Goal: Information Seeking & Learning: Learn about a topic

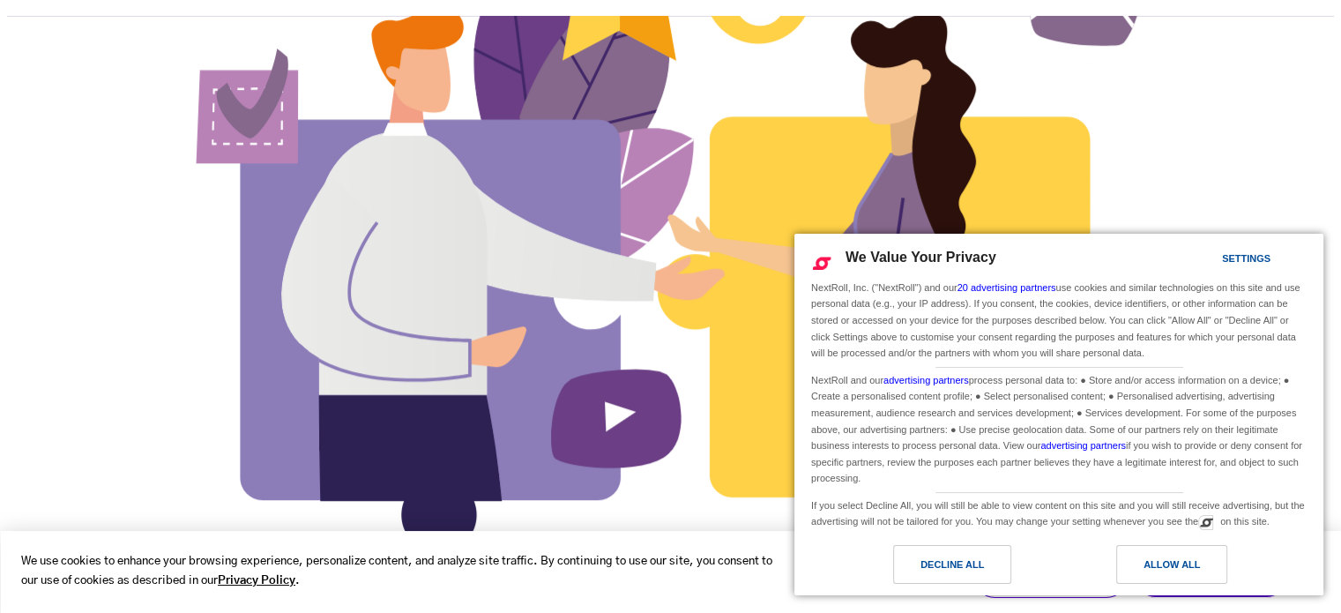
scroll to position [997, 0]
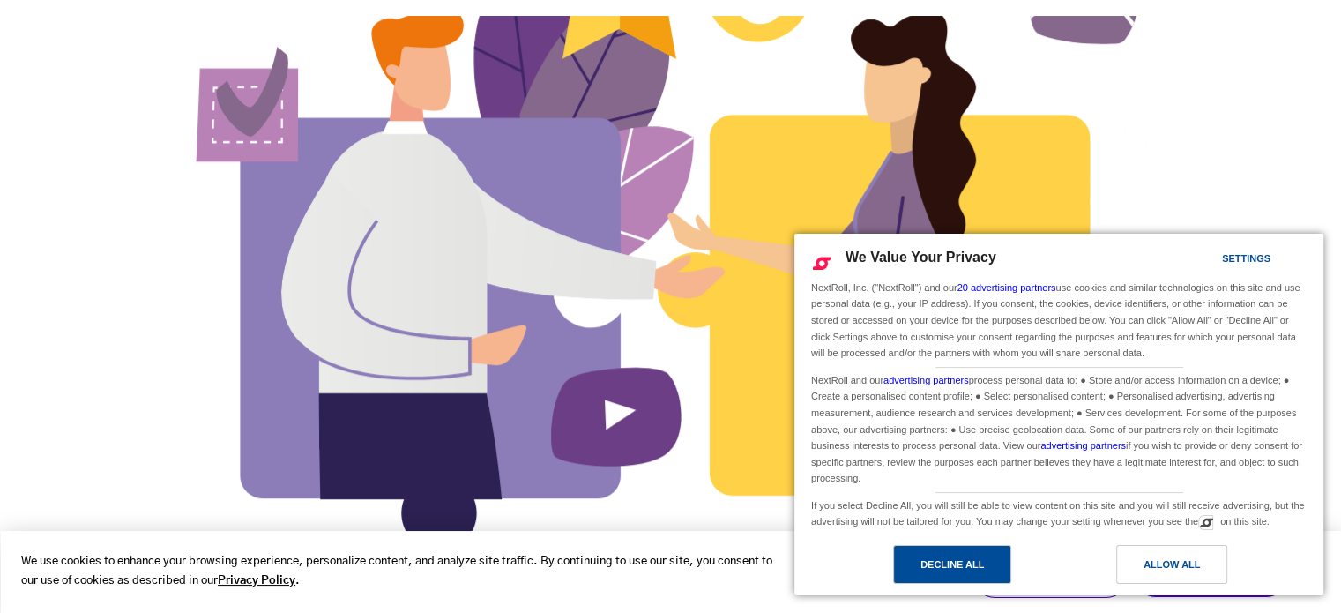
click at [977, 571] on div "Decline All" at bounding box center [953, 564] width 64 height 19
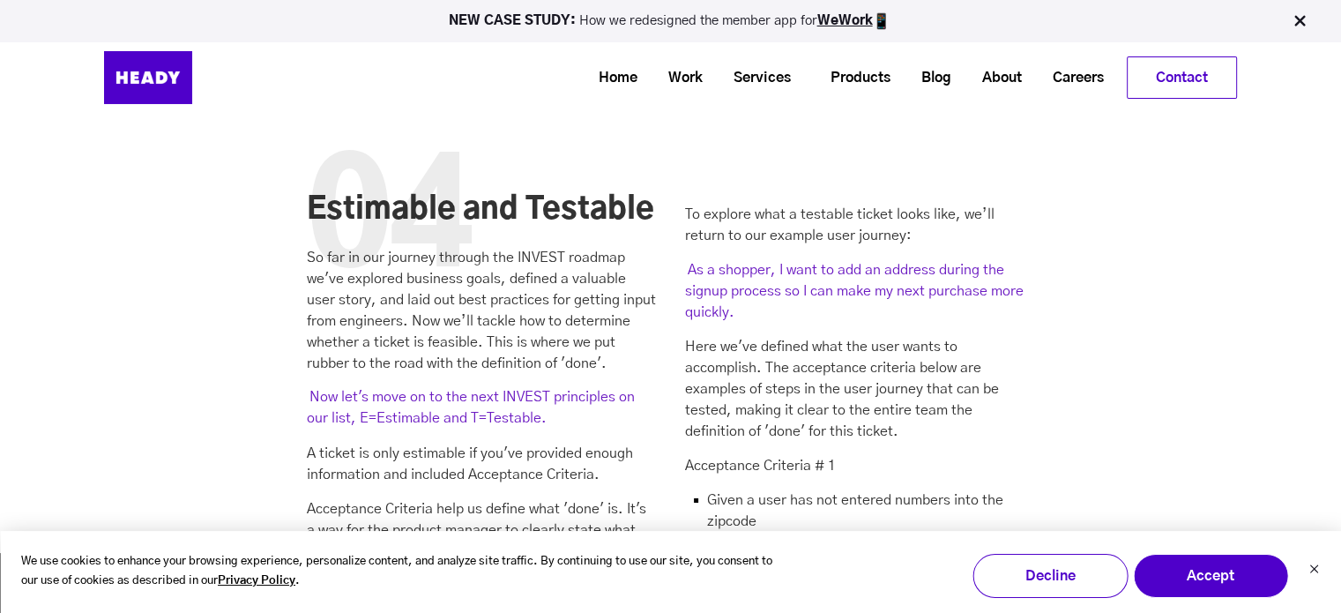
scroll to position [6240, 0]
click at [487, 255] on p "So far in our journey through the INVEST roadmap we've explored business goals,…" at bounding box center [481, 309] width 349 height 127
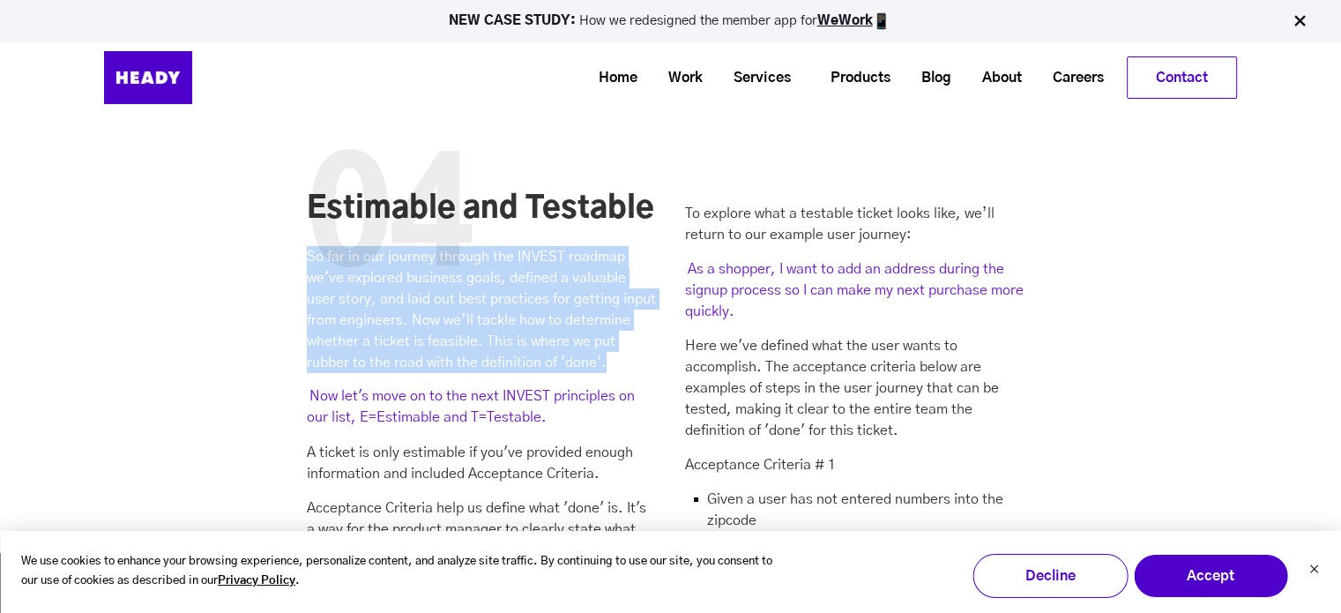
click at [487, 255] on p "So far in our journey through the INVEST roadmap we've explored business goals,…" at bounding box center [481, 309] width 349 height 127
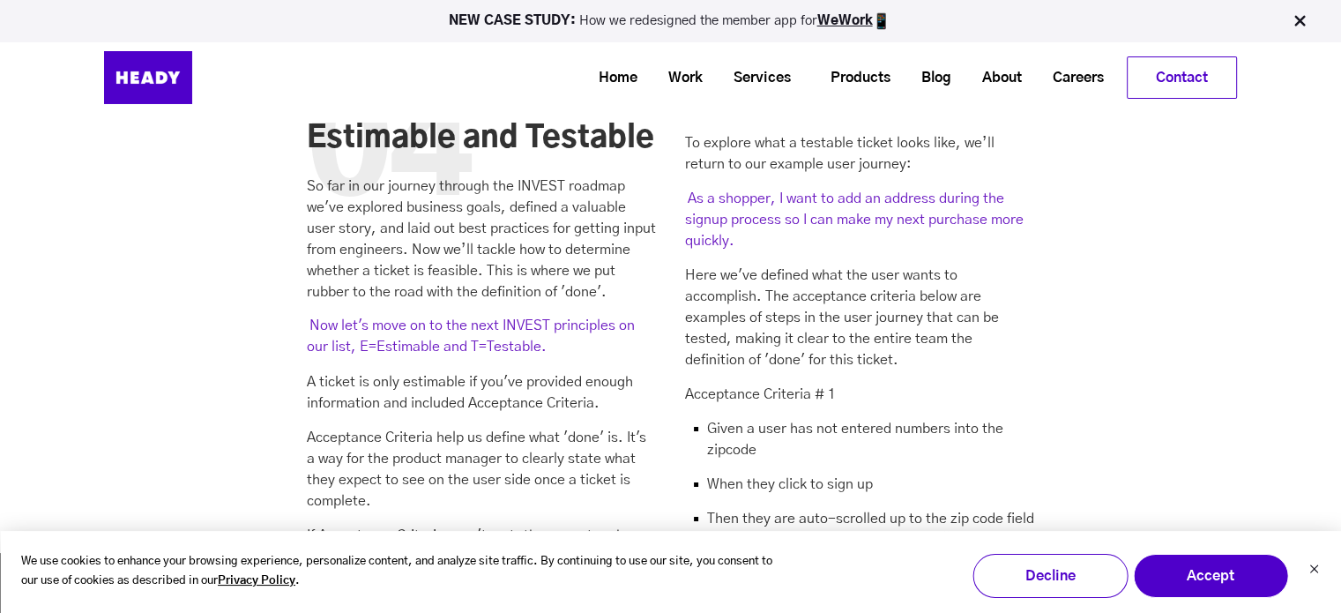
scroll to position [6311, 0]
click at [507, 426] on p "Acceptance Criteria help us define what 'done' is. It's a way for the product m…" at bounding box center [481, 468] width 349 height 85
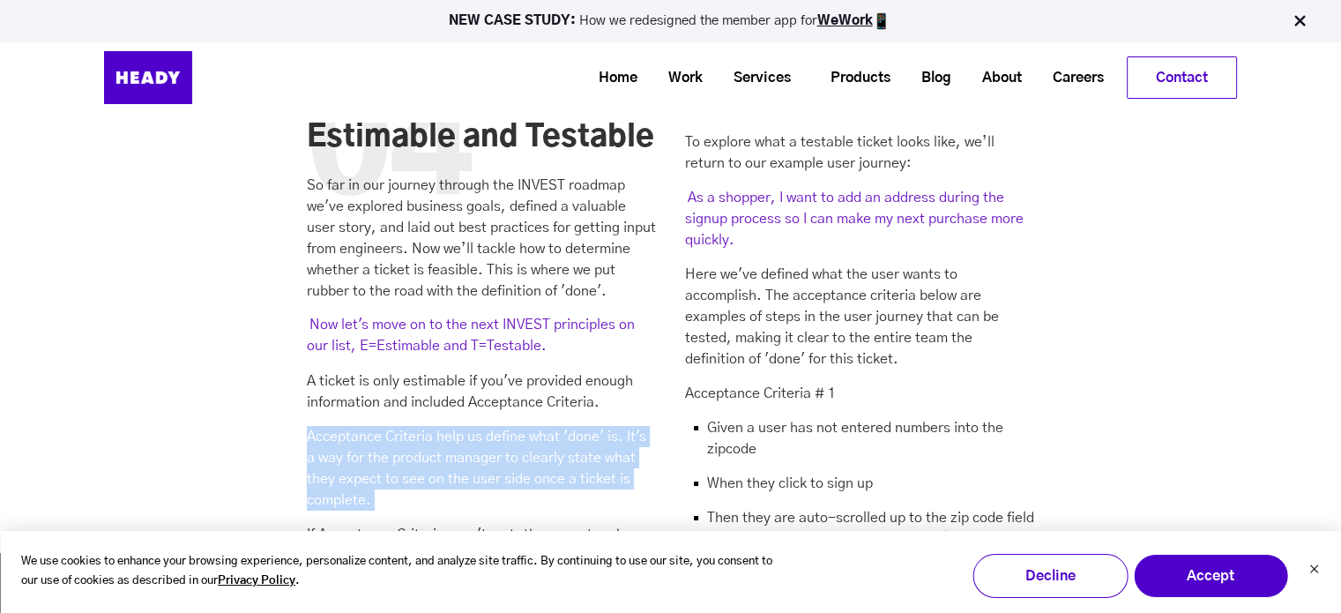
click at [507, 426] on p "Acceptance Criteria help us define what 'done' is. It's a way for the product m…" at bounding box center [481, 468] width 349 height 85
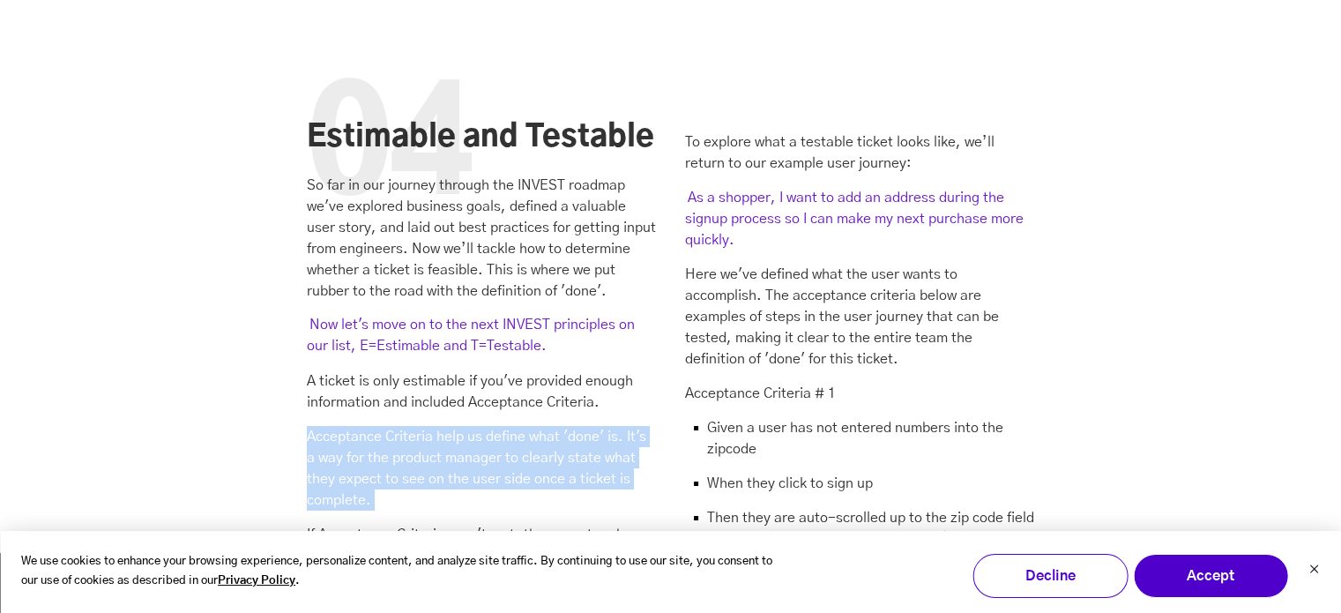
scroll to position [6438, 0]
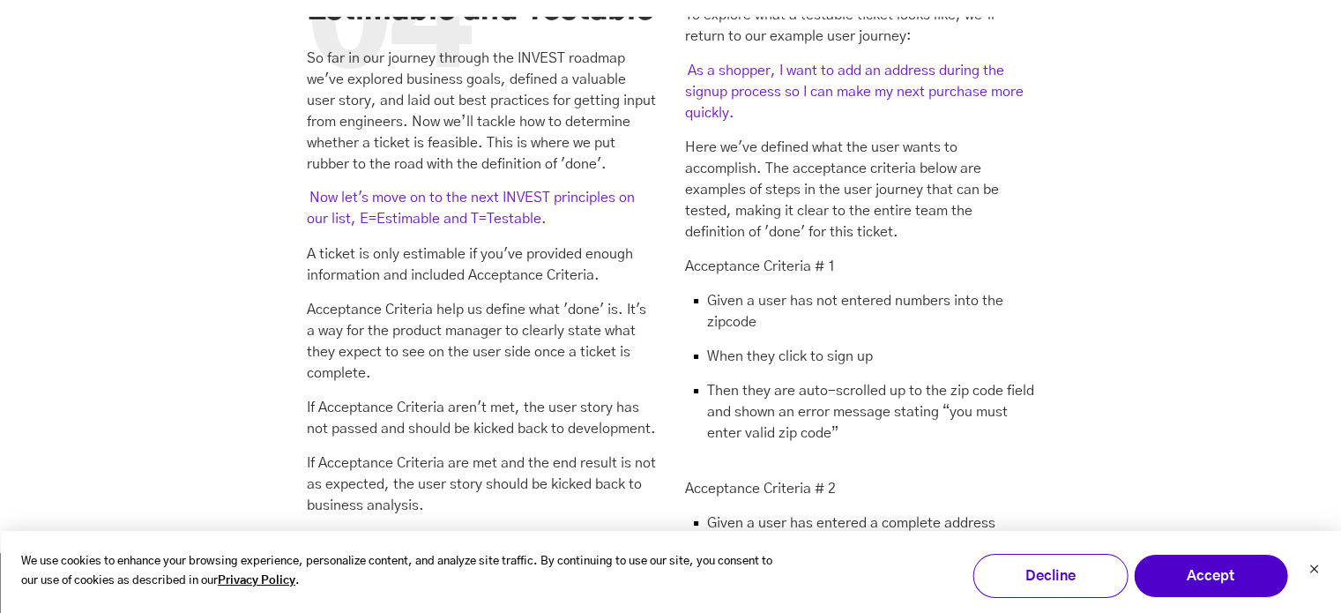
click at [507, 397] on p "If Acceptance Criteria aren't met, the user story has not passed and should be …" at bounding box center [481, 418] width 349 height 42
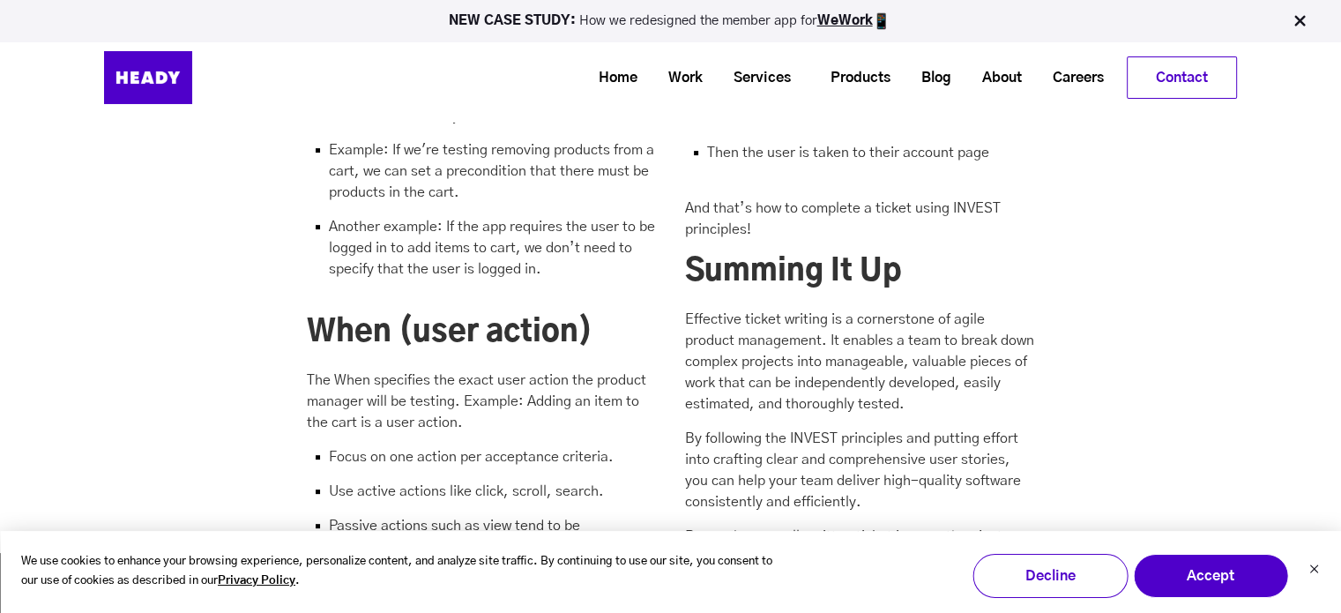
scroll to position [7203, 0]
